Goal: Information Seeking & Learning: Find specific page/section

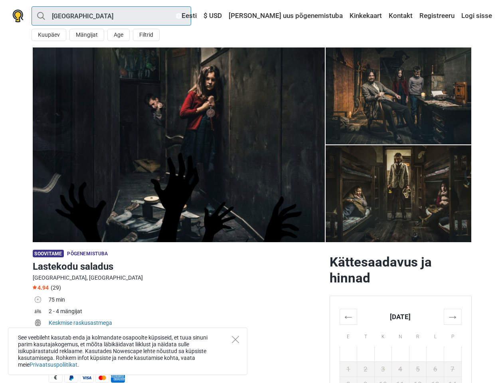
click at [111, 16] on input "[GEOGRAPHIC_DATA]" at bounding box center [112, 15] width 160 height 19
type input "[GEOGRAPHIC_DATA]"
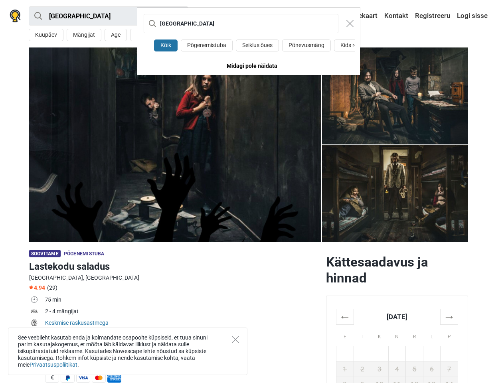
click at [49, 35] on div "Tallinn Kõik Põgenemistuba Seiklus õues Põnevusmäng Kids room Midagi pole näida…" at bounding box center [252, 191] width 504 height 383
click at [86, 35] on div "Tallinn Kõik Põgenemistuba Seiklus õues Põnevusmäng Kids room Midagi pole näida…" at bounding box center [252, 191] width 504 height 383
click at [118, 35] on div "Tallinn Kõik Põgenemistuba Seiklus õues Põnevusmäng Kids room Midagi pole näida…" at bounding box center [252, 191] width 504 height 383
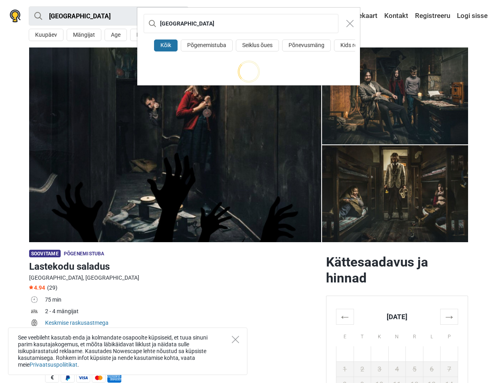
click at [146, 35] on div "[GEOGRAPHIC_DATA]" at bounding box center [248, 24] width 223 height 32
click at [226, 16] on input "[GEOGRAPHIC_DATA]" at bounding box center [241, 23] width 195 height 19
click at [253, 16] on input "[GEOGRAPHIC_DATA]" at bounding box center [241, 23] width 195 height 19
click at [400, 16] on div "Tallinn Kõik Põgenemistuba Seiklus õues Põnevusmäng Kids room" at bounding box center [252, 191] width 504 height 383
click at [437, 16] on div "Tallinn Kõik Põgenemistuba Seiklus õues Põnevusmäng Kids room" at bounding box center [252, 191] width 504 height 383
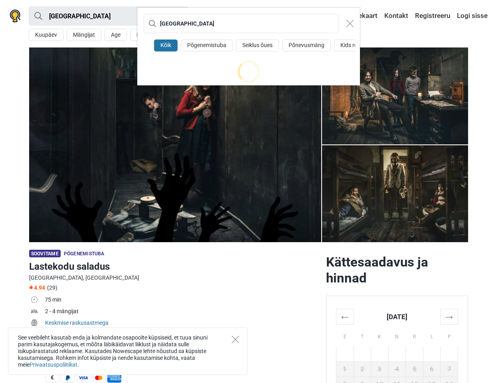
click at [475, 16] on div "Tallinn Kõik Põgenemistuba Seiklus õues Põnevusmäng Kids room" at bounding box center [252, 191] width 504 height 383
